Goal: Task Accomplishment & Management: Complete application form

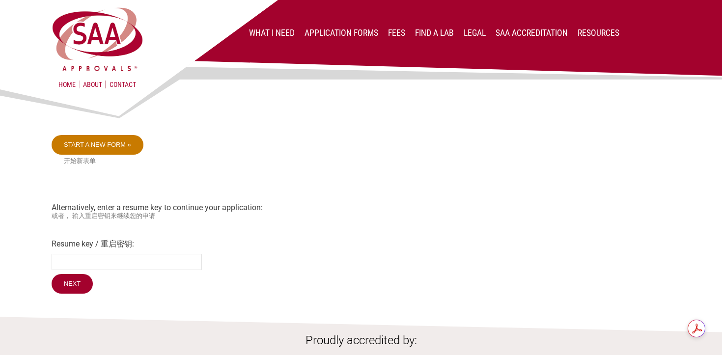
click at [130, 149] on link "Start a new form »" at bounding box center [98, 145] width 92 height 20
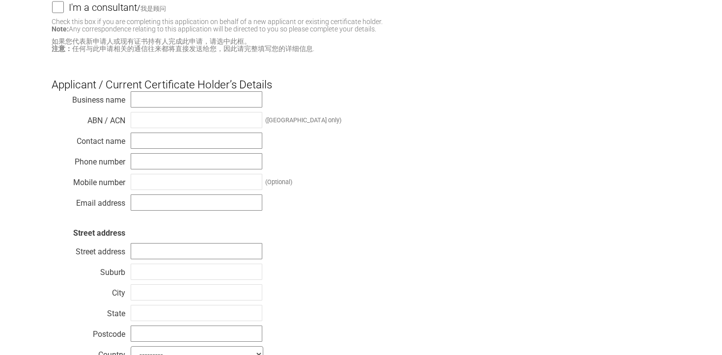
scroll to position [160, 0]
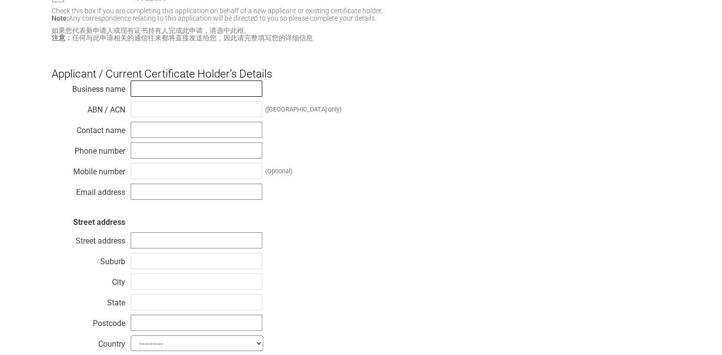
click at [174, 84] on input "text" at bounding box center [197, 89] width 132 height 16
type input "One Octave Pty Ltd"
click at [167, 105] on input "text" at bounding box center [197, 109] width 132 height 16
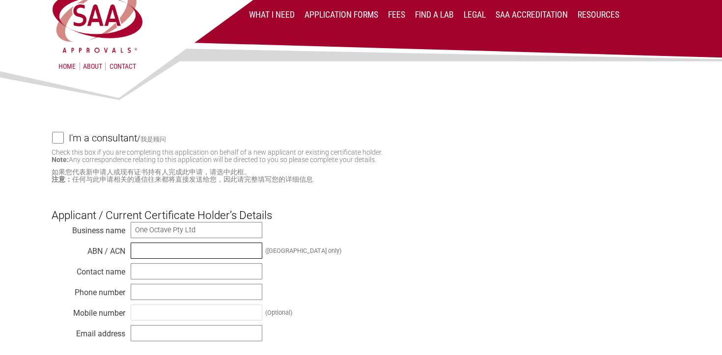
scroll to position [19, 0]
